Goal: Check status

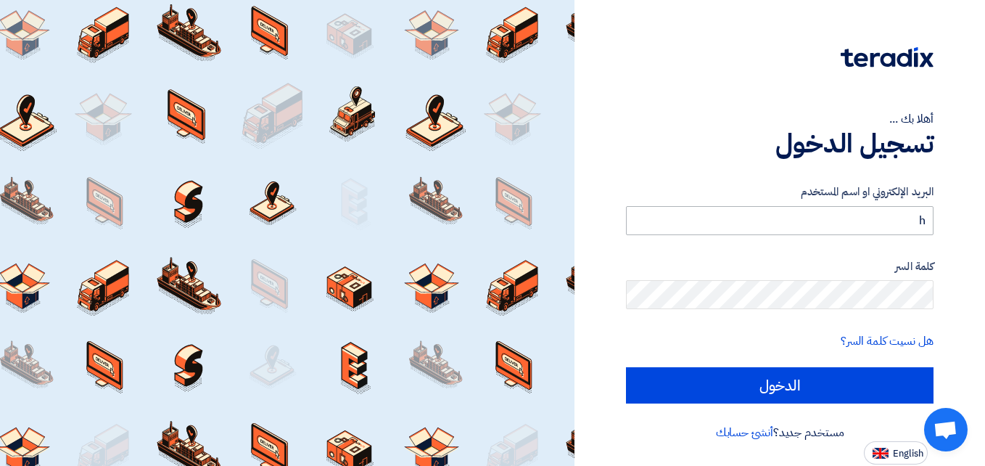
type input "[EMAIL_ADDRESS][DOMAIN_NAME]"
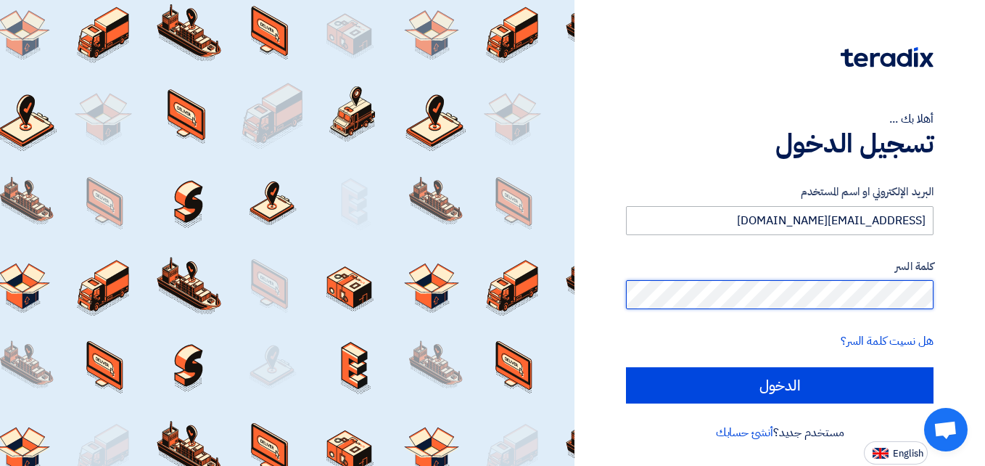
click at [626, 367] on input "الدخول" at bounding box center [780, 385] width 308 height 36
type input "Sign in"
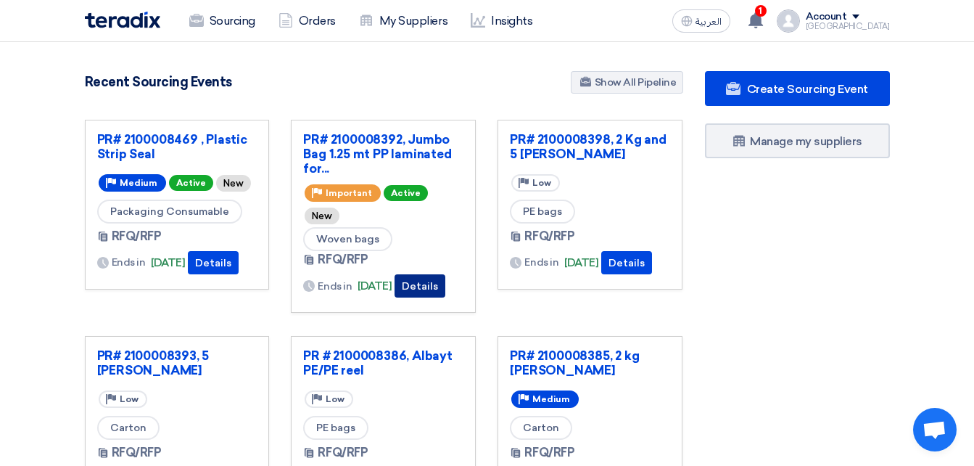
click at [437, 274] on button "Details" at bounding box center [420, 285] width 51 height 23
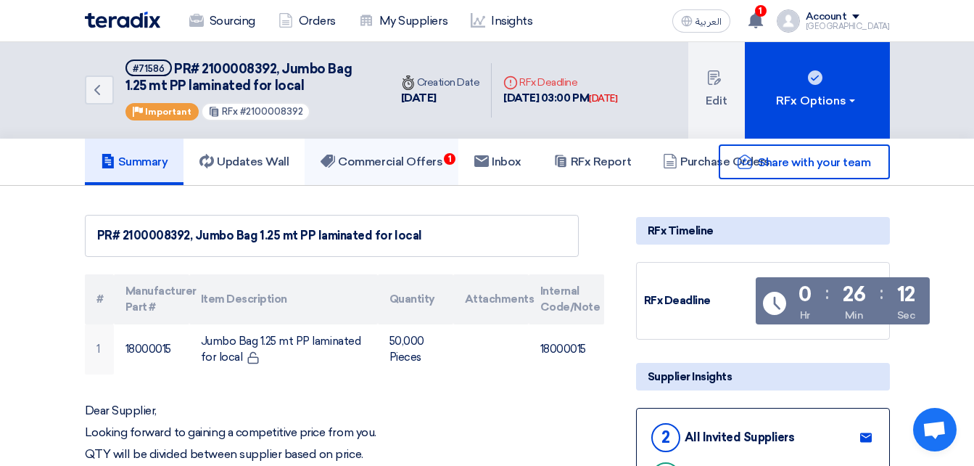
click at [435, 161] on h5 "Commercial Offers 1" at bounding box center [382, 161] width 122 height 15
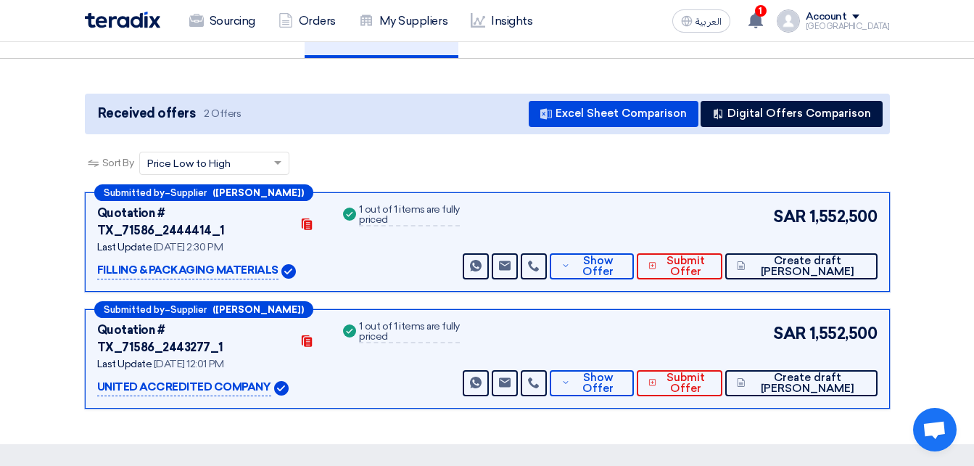
scroll to position [145, 0]
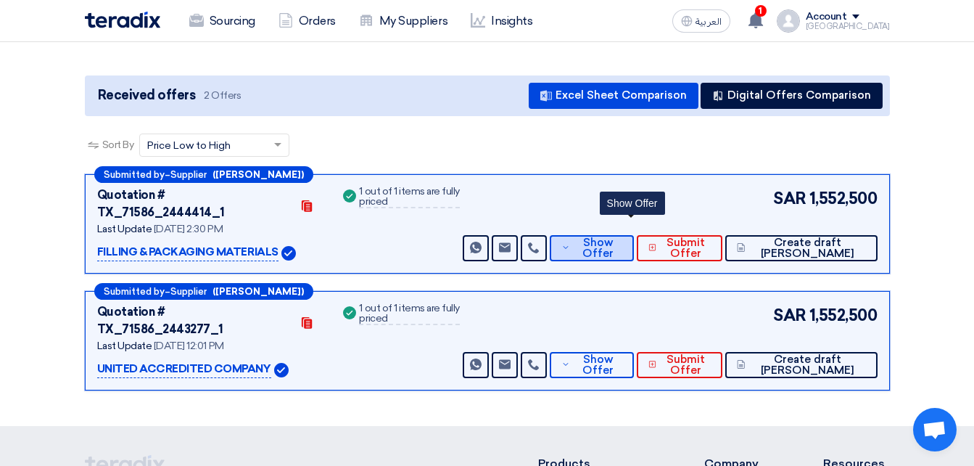
click at [622, 237] on span "Show Offer" at bounding box center [598, 248] width 48 height 22
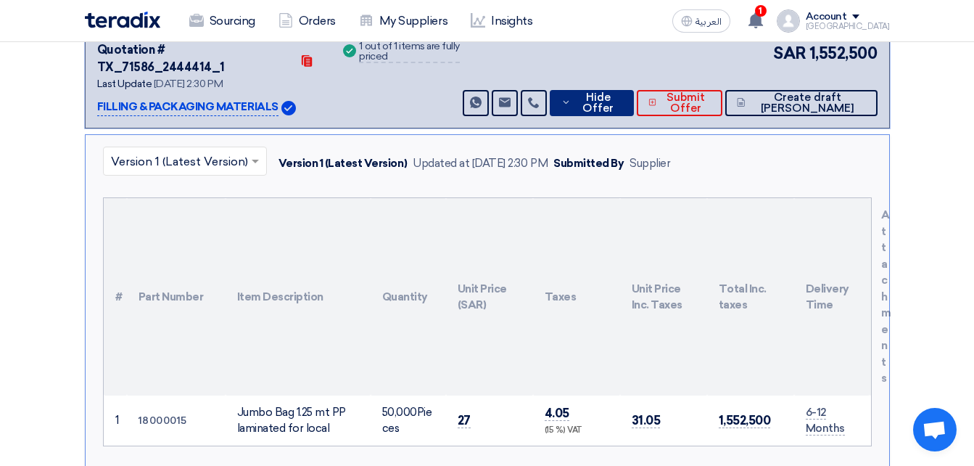
scroll to position [73, 0]
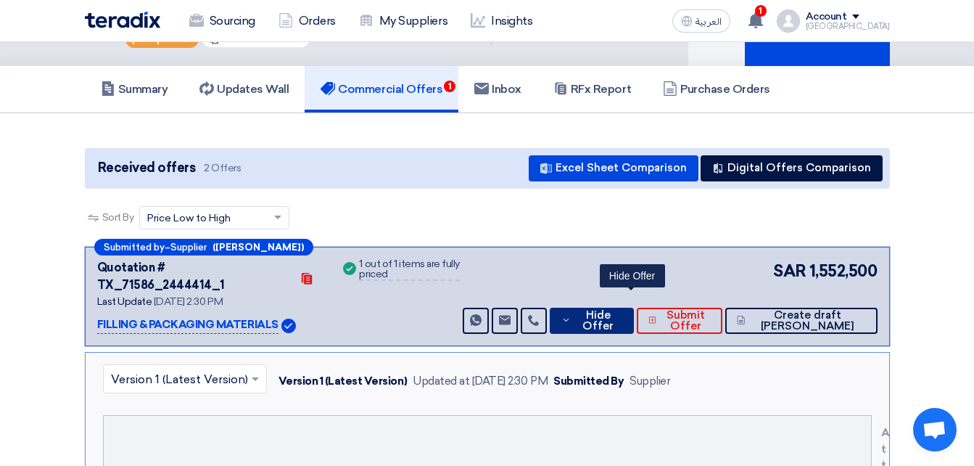
click at [622, 310] on span "Hide Offer" at bounding box center [597, 321] width 47 height 22
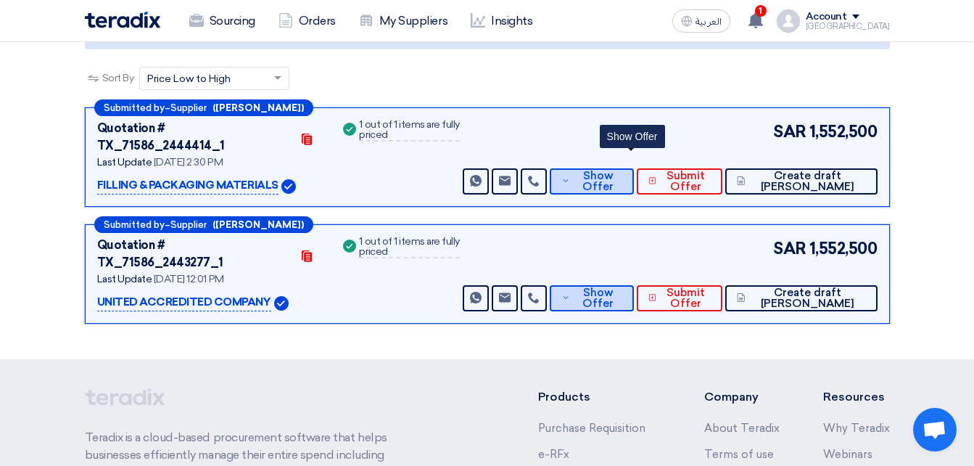
scroll to position [218, 0]
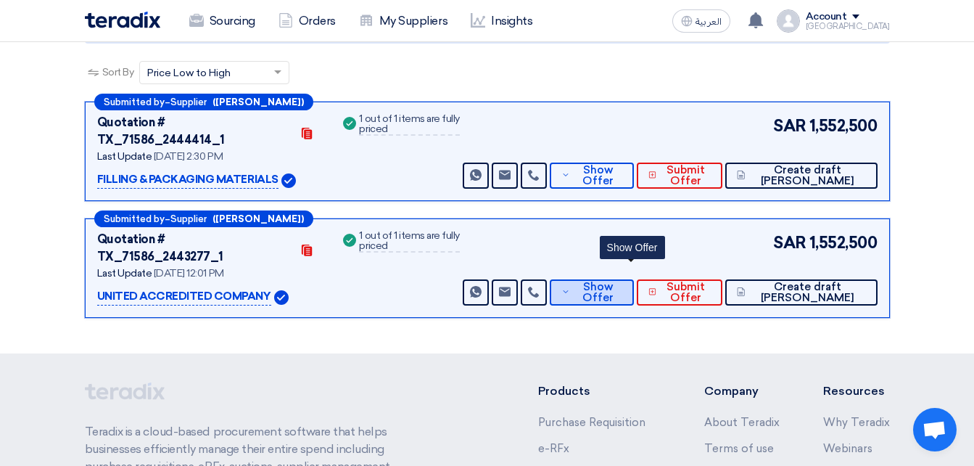
click at [622, 281] on span "Show Offer" at bounding box center [598, 292] width 48 height 22
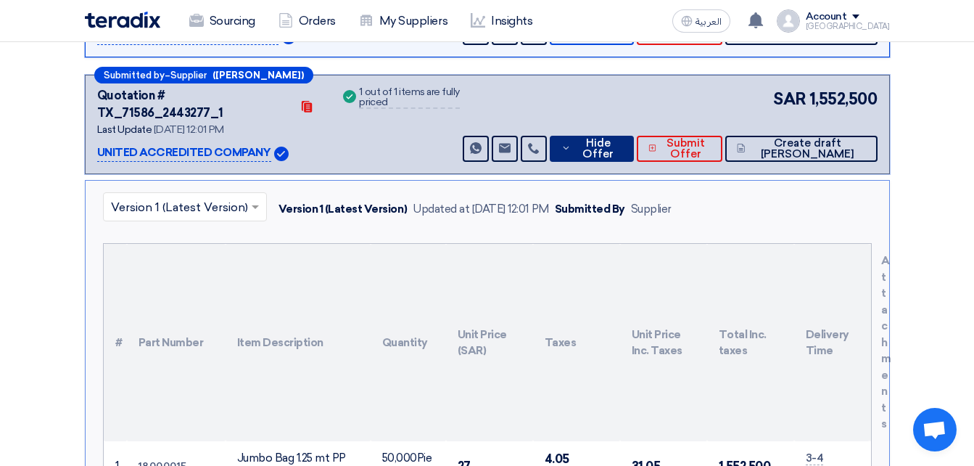
scroll to position [145, 0]
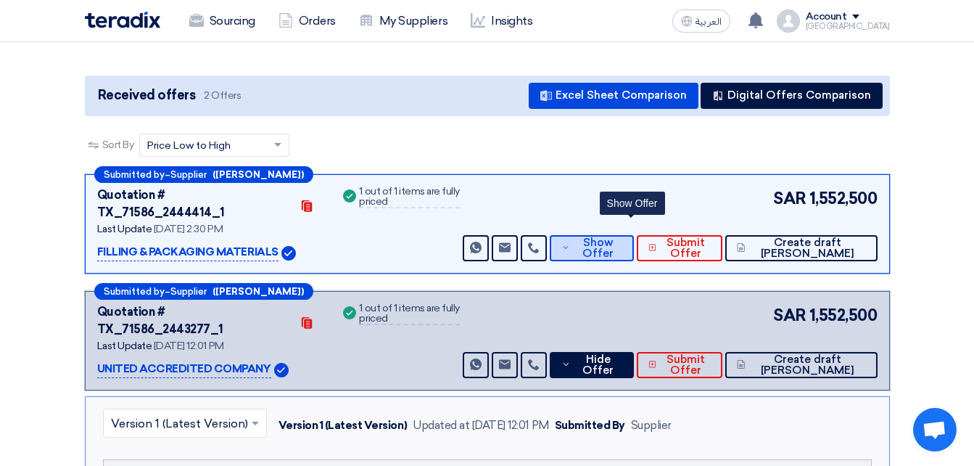
click at [620, 237] on span "Show Offer" at bounding box center [598, 248] width 48 height 22
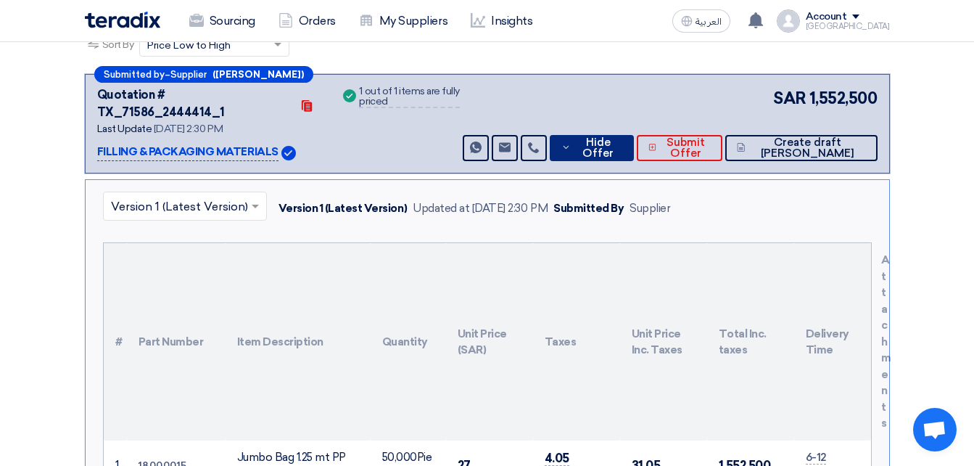
scroll to position [73, 0]
